Goal: Task Accomplishment & Management: Use online tool/utility

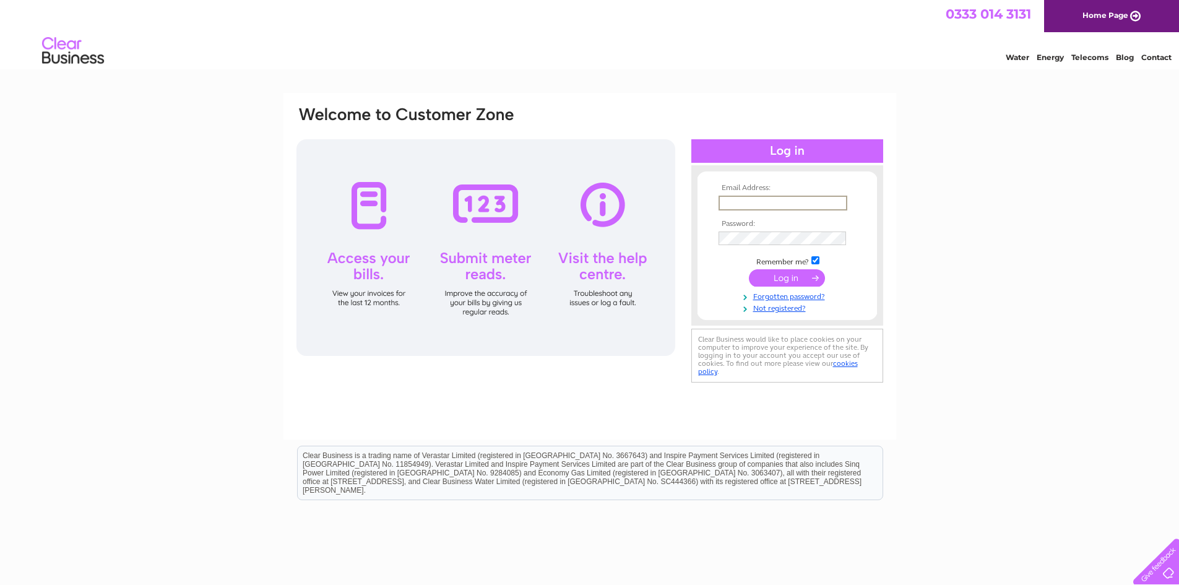
click at [744, 201] on input "text" at bounding box center [782, 203] width 129 height 15
type input "accounts@myeloma.org.uk"
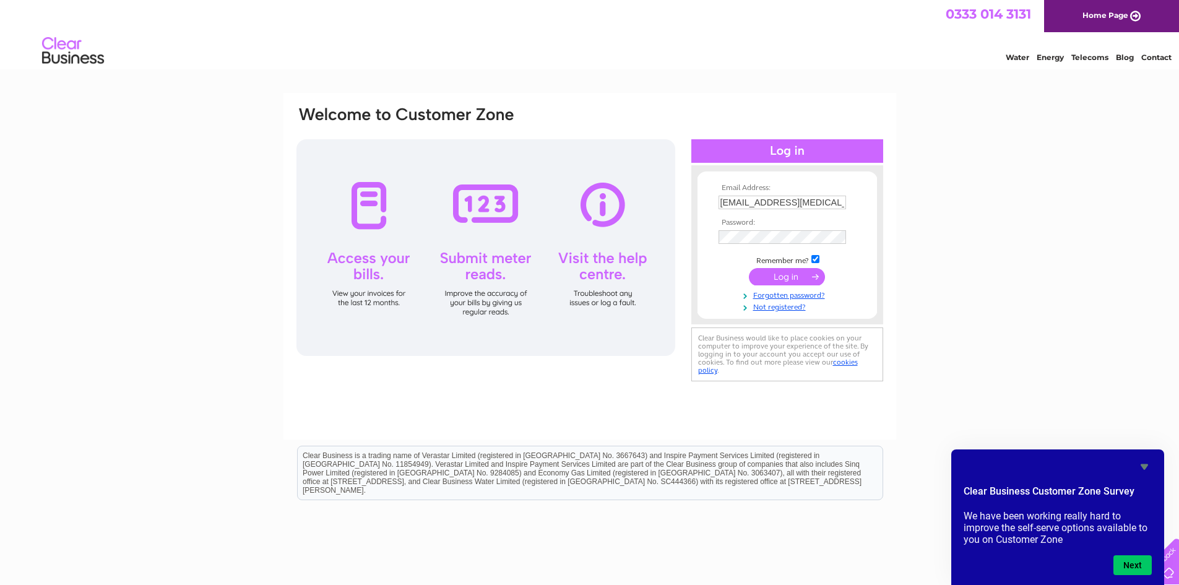
click at [791, 275] on input "submit" at bounding box center [787, 276] width 76 height 17
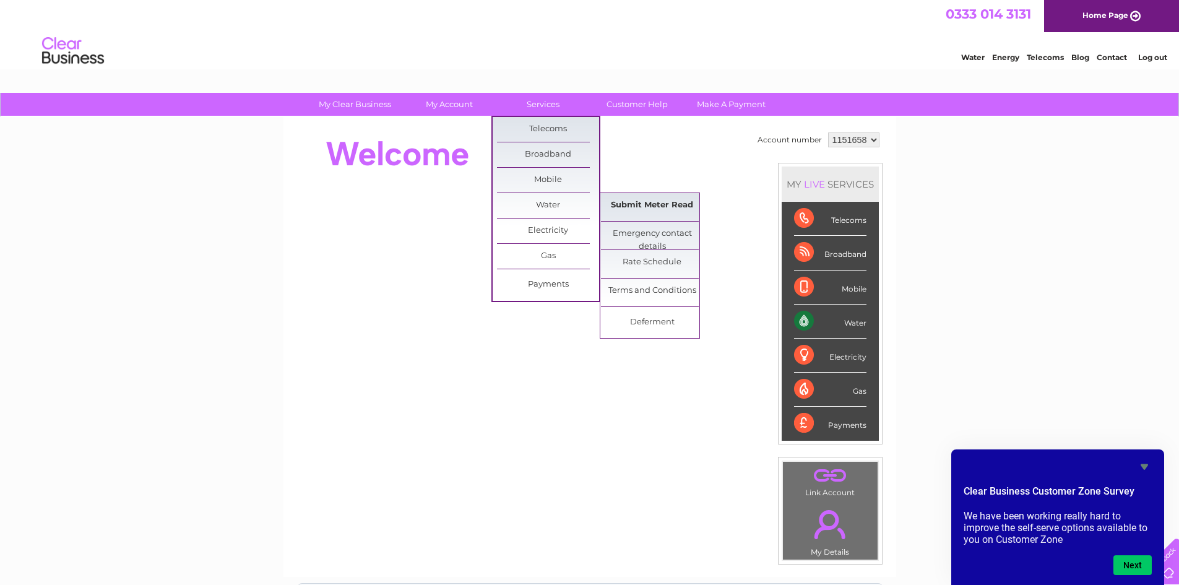
click at [653, 202] on link "Submit Meter Read" at bounding box center [652, 205] width 102 height 25
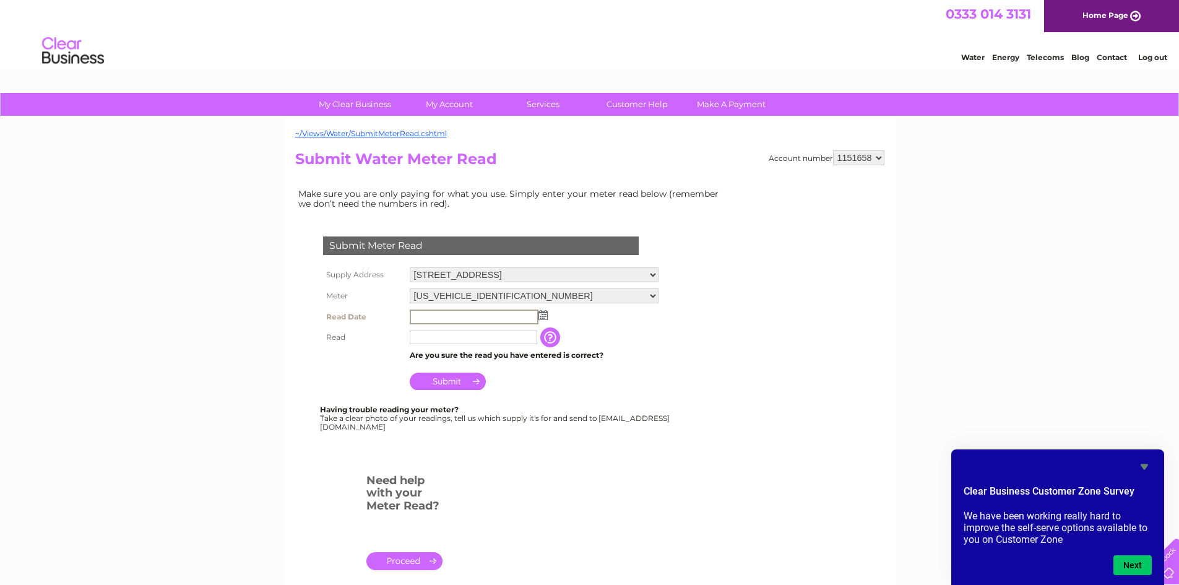
click at [491, 310] on input "text" at bounding box center [474, 316] width 129 height 15
click at [542, 314] on img at bounding box center [542, 315] width 9 height 10
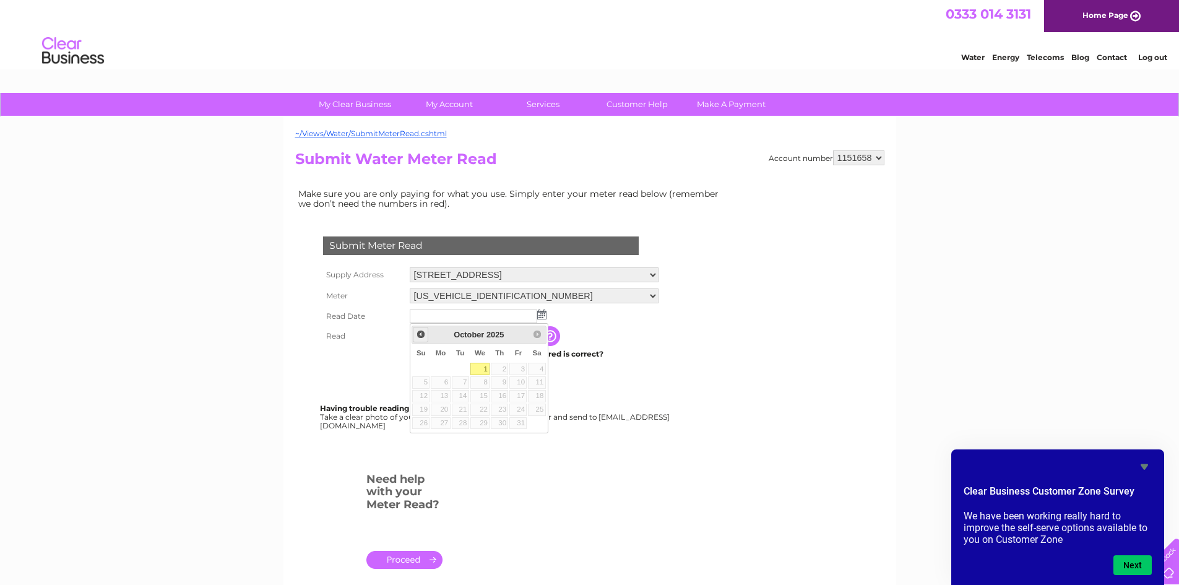
click at [421, 334] on span "Prev" at bounding box center [421, 334] width 10 height 10
click at [462, 426] on link "30" at bounding box center [460, 423] width 17 height 12
type input "2025/09/30"
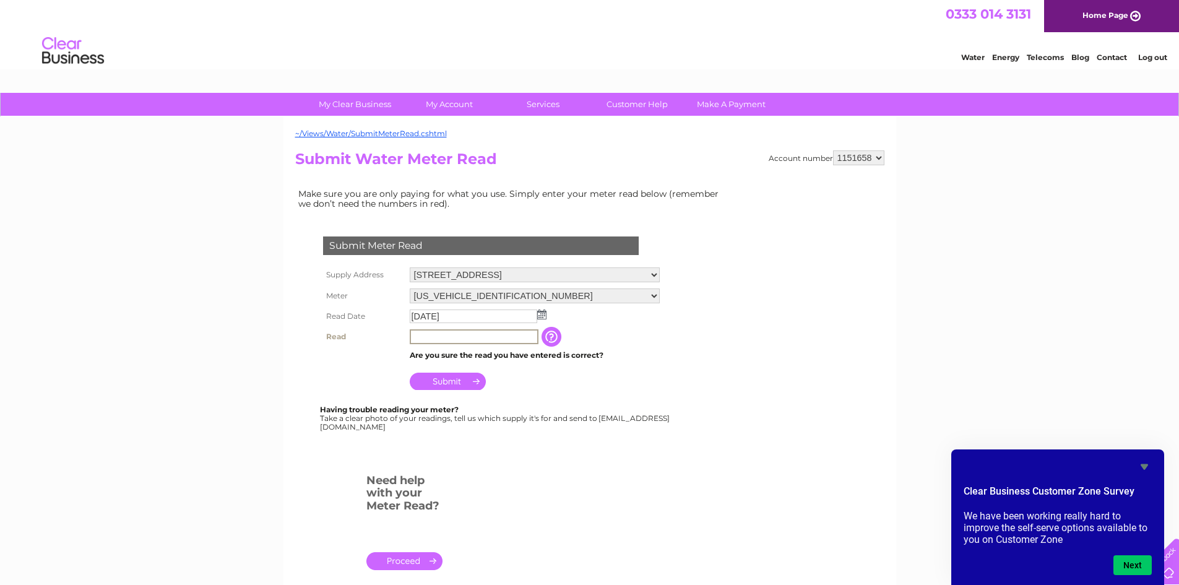
click at [441, 337] on input "text" at bounding box center [474, 336] width 129 height 15
type input "268"
click at [454, 374] on input "Submit" at bounding box center [448, 379] width 76 height 17
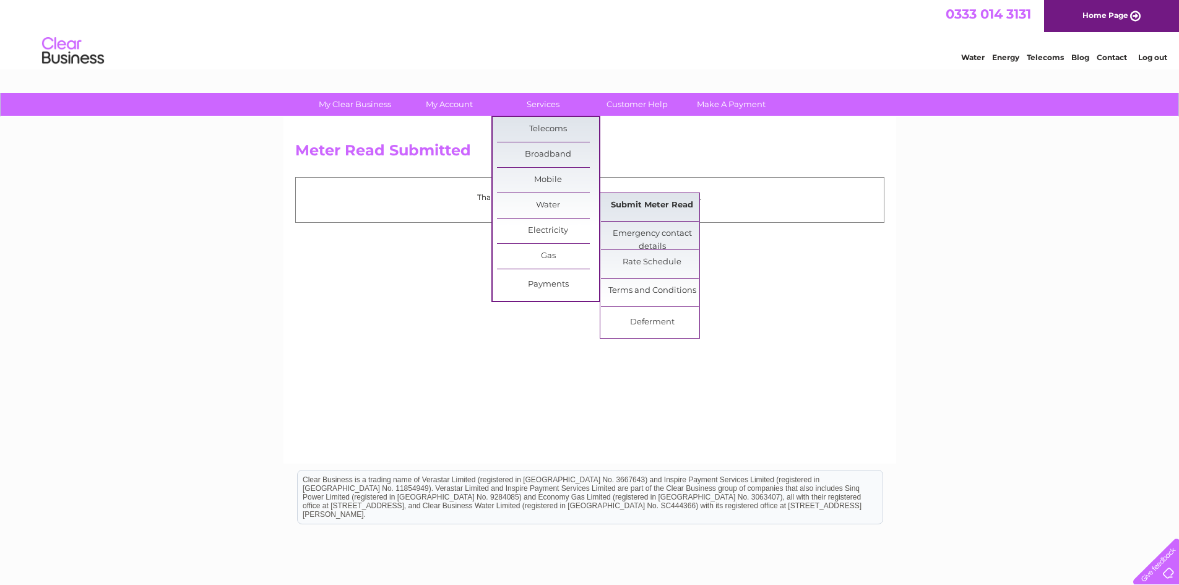
click at [663, 197] on link "Submit Meter Read" at bounding box center [652, 205] width 102 height 25
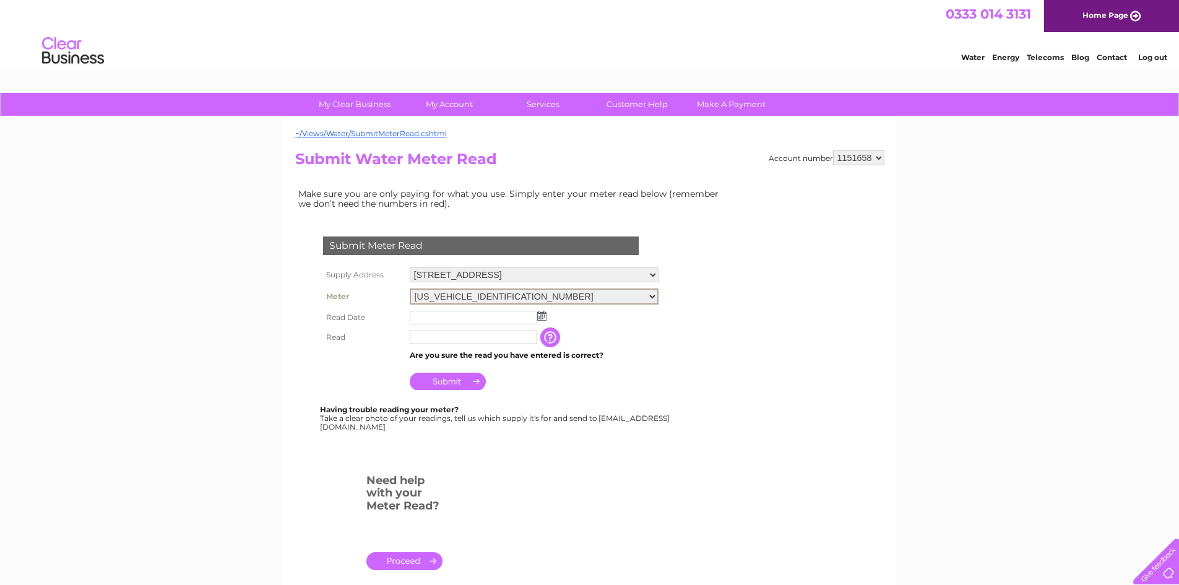
click at [655, 297] on select "06ELSTER18T737246 06ELSTER18T737248" at bounding box center [534, 296] width 249 height 16
select select "426204"
click at [410, 288] on select "06ELSTER18T737246 06ELSTER18T737248" at bounding box center [534, 296] width 249 height 16
click at [544, 312] on img at bounding box center [541, 314] width 9 height 10
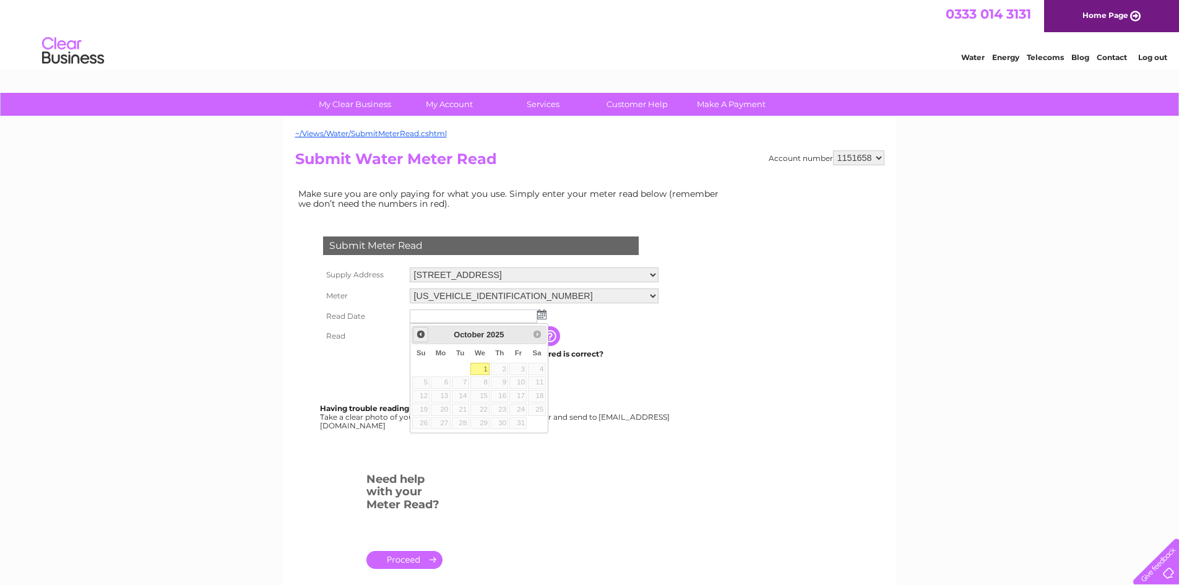
click at [420, 331] on span "Prev" at bounding box center [421, 334] width 10 height 10
click at [462, 423] on link "30" at bounding box center [460, 423] width 17 height 12
type input "2025/09/30"
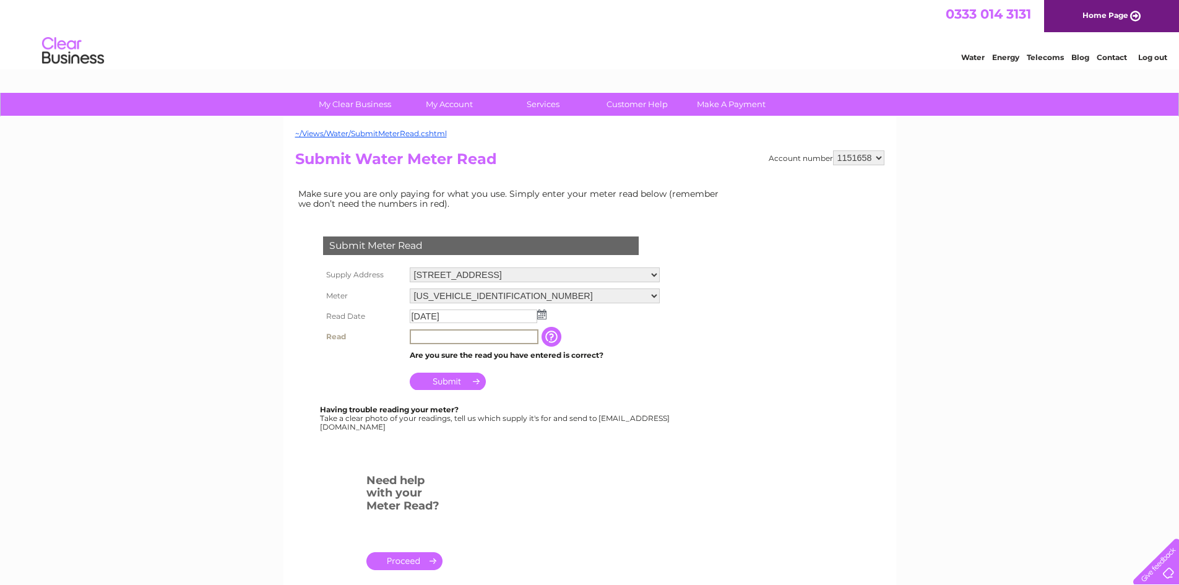
click at [444, 338] on input "text" at bounding box center [474, 336] width 129 height 15
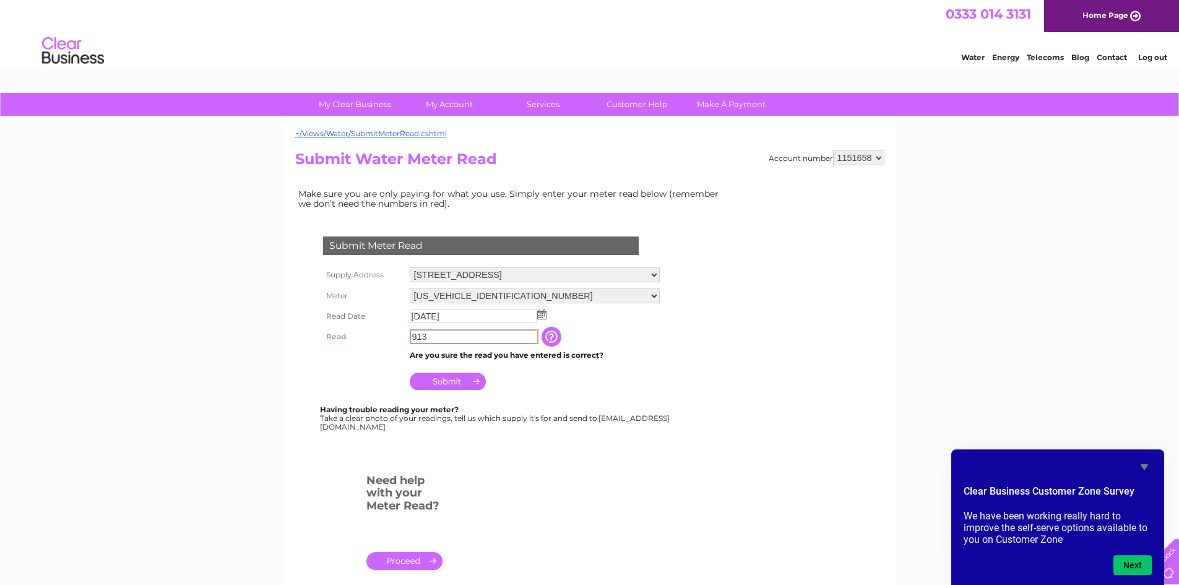
type input "913"
click at [442, 381] on input "Submit" at bounding box center [448, 379] width 76 height 17
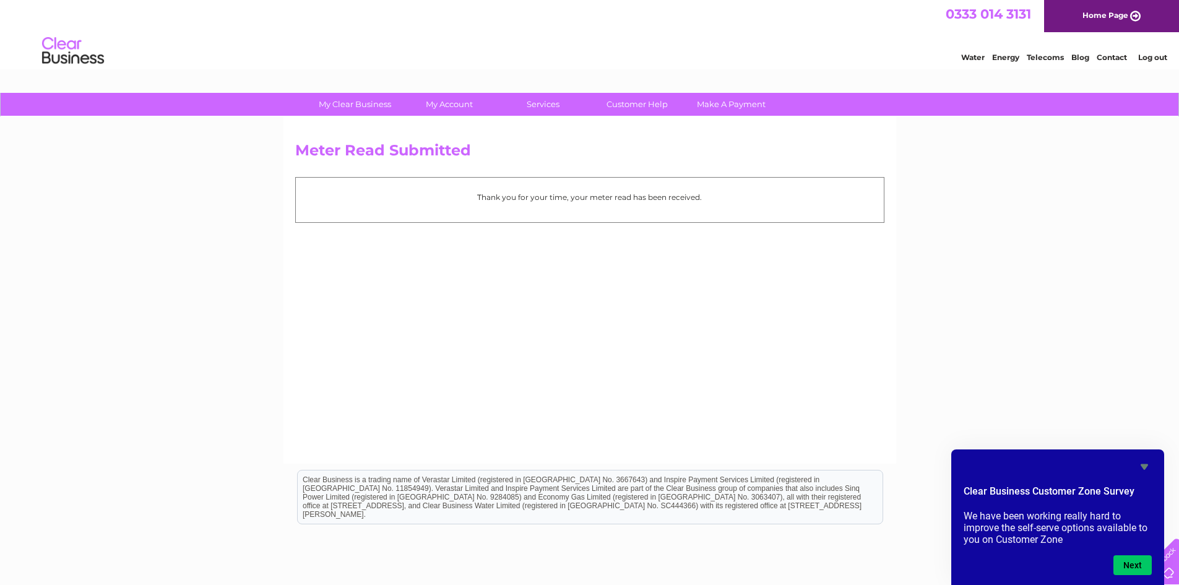
click at [1155, 57] on link "Log out" at bounding box center [1152, 57] width 29 height 9
